Goal: Find specific page/section: Find specific page/section

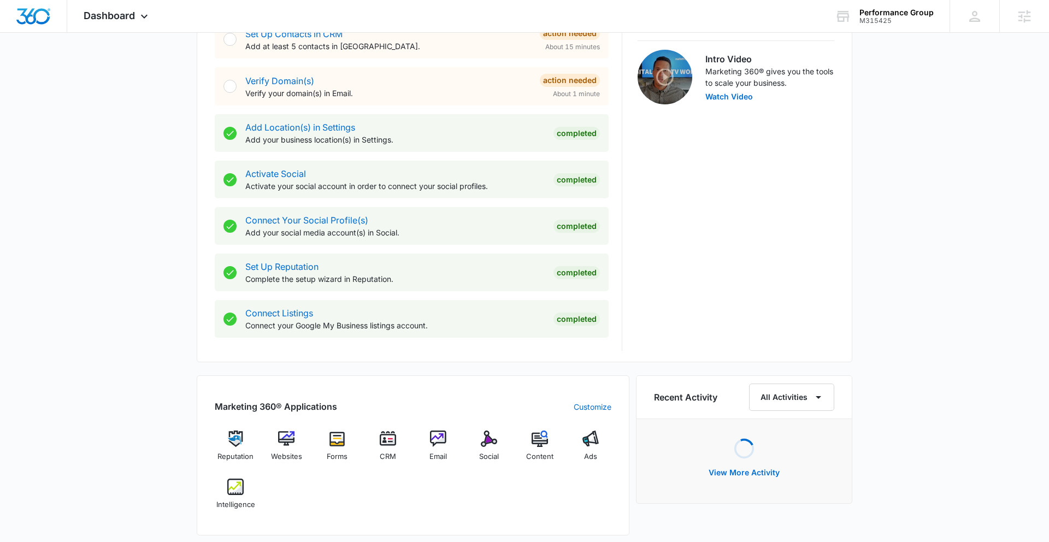
scroll to position [487, 0]
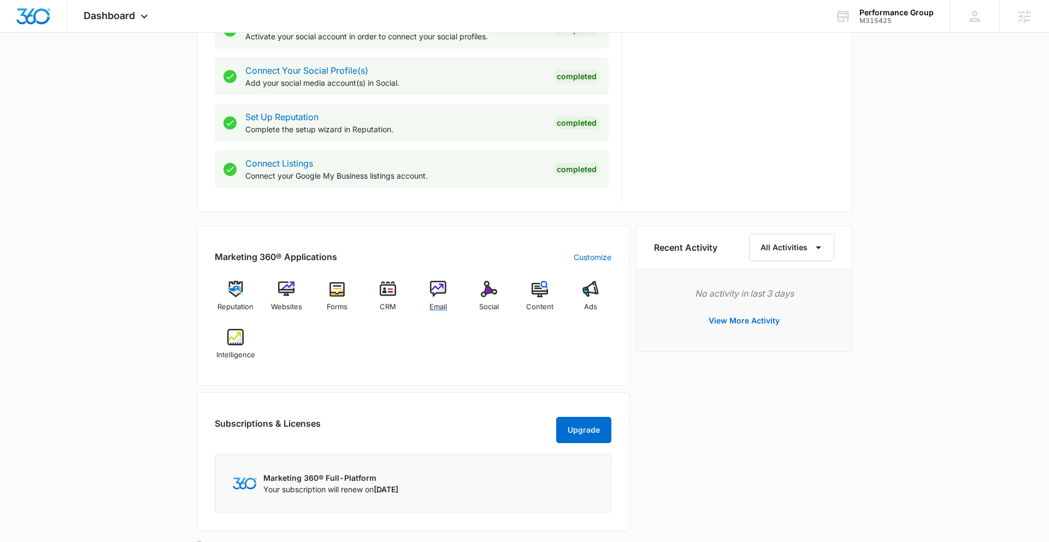
click at [441, 301] on span "Email" at bounding box center [437, 306] width 17 height 11
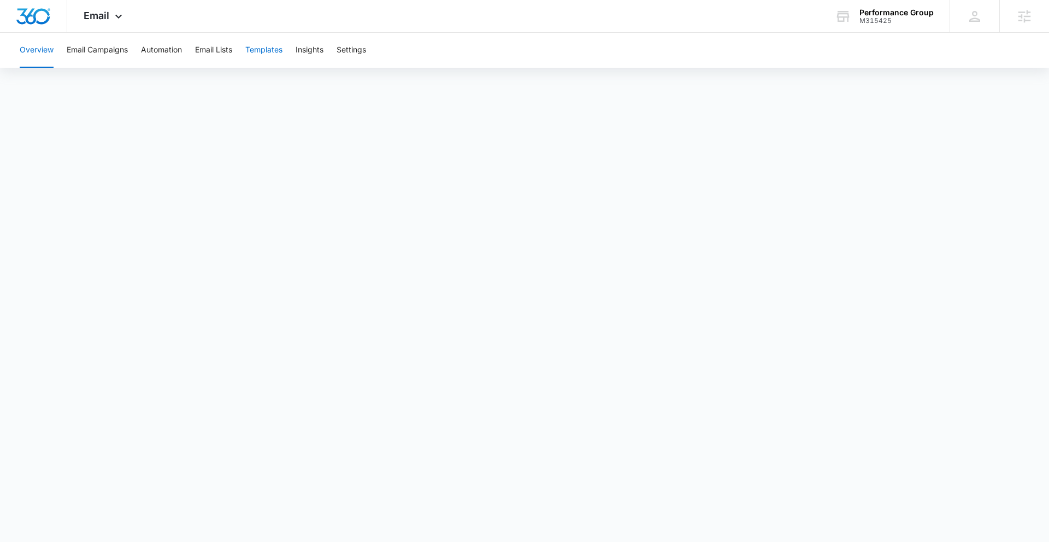
click at [272, 50] on button "Templates" at bounding box center [263, 50] width 37 height 35
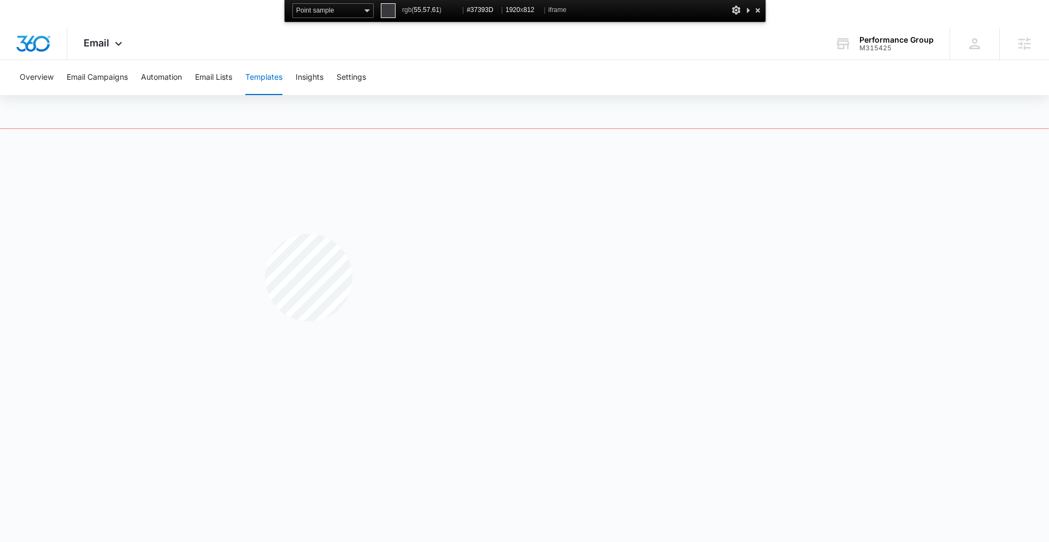
click at [267, 234] on div at bounding box center [524, 350] width 1049 height 443
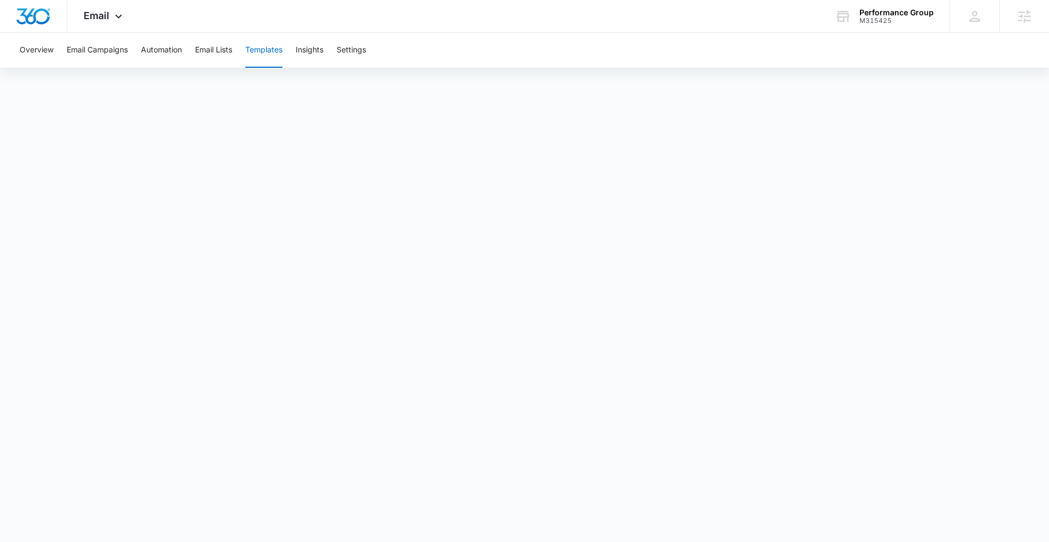
click at [263, 49] on button "Templates" at bounding box center [263, 50] width 37 height 35
click at [265, 49] on button "Templates" at bounding box center [263, 50] width 37 height 35
click at [32, 50] on button "Overview" at bounding box center [37, 50] width 34 height 35
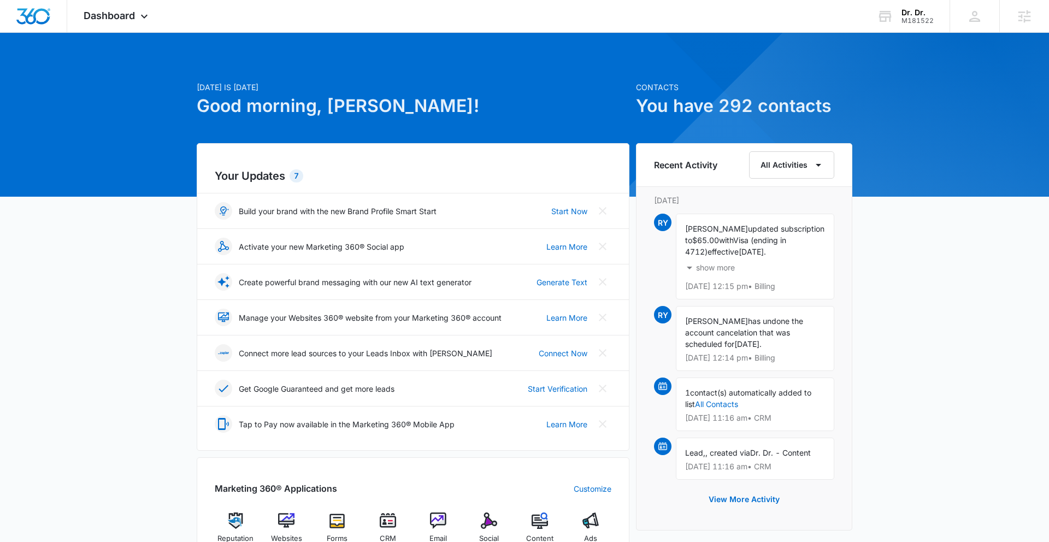
scroll to position [171, 0]
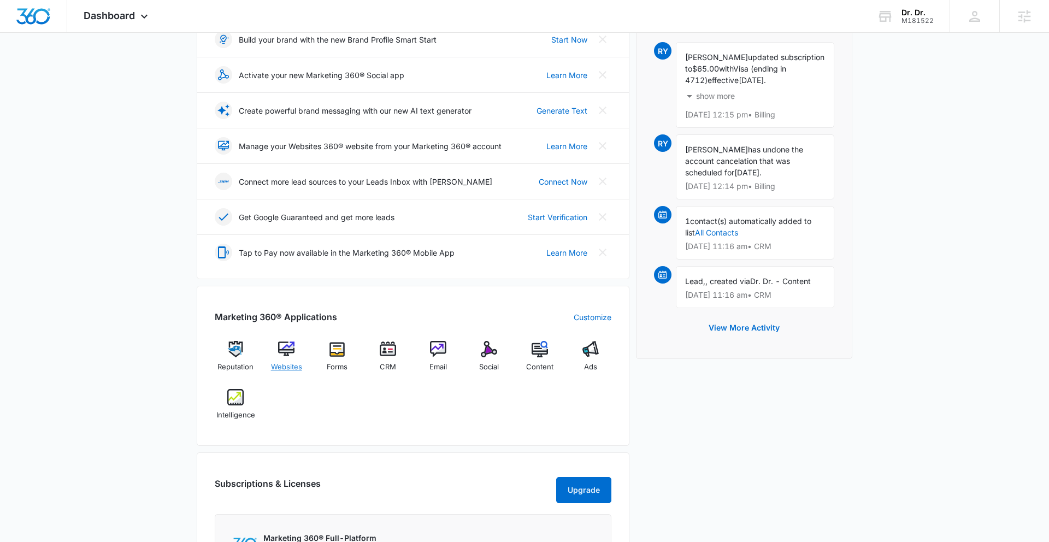
click at [287, 354] on img at bounding box center [286, 349] width 16 height 16
